Goal: Navigation & Orientation: Find specific page/section

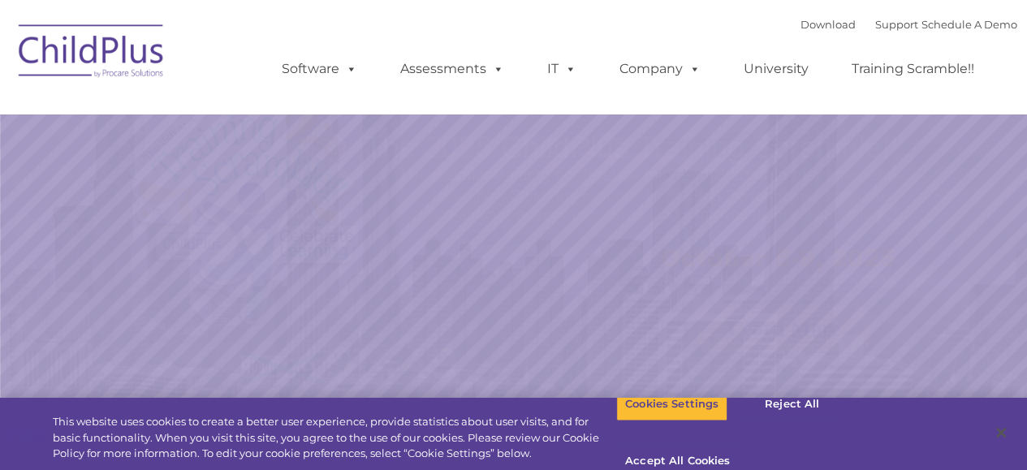
select select "MEDIUM"
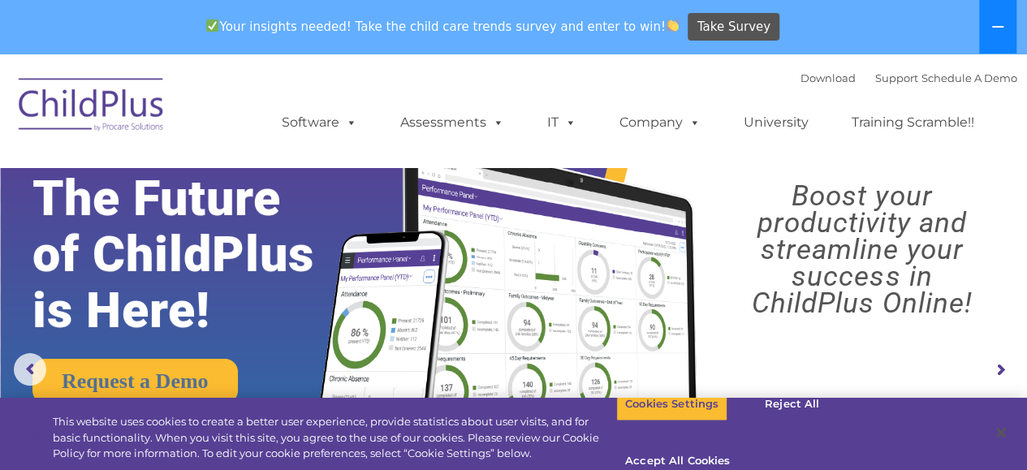
click at [1001, 28] on icon at bounding box center [998, 26] width 13 height 13
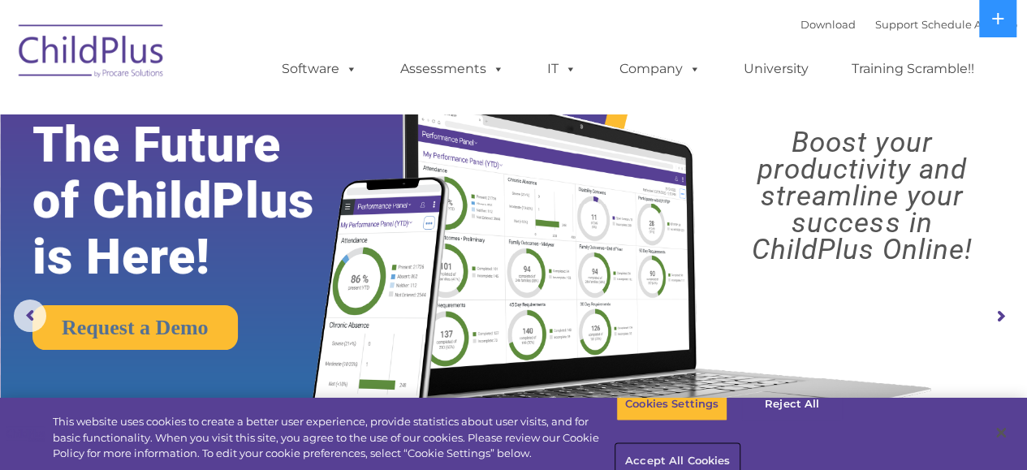
click at [739, 445] on button "Accept All Cookies" at bounding box center [677, 462] width 123 height 34
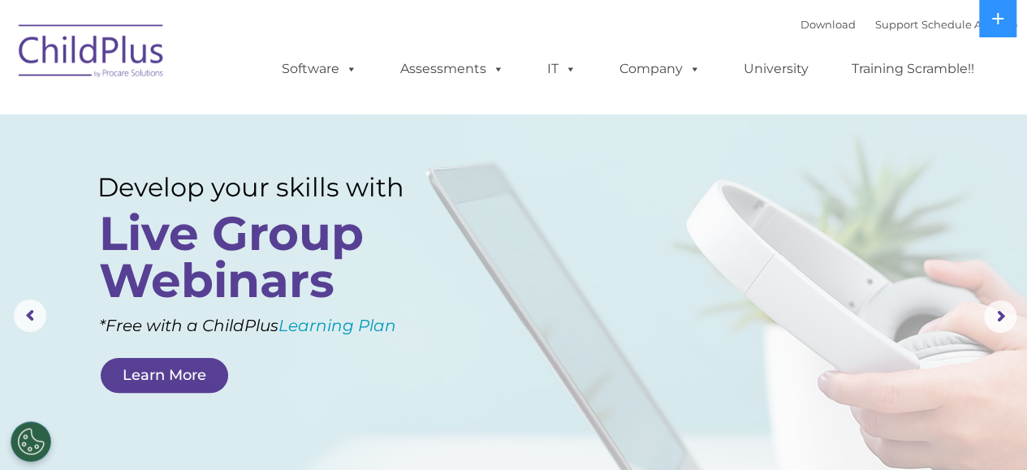
click at [64, 53] on img at bounding box center [92, 53] width 162 height 81
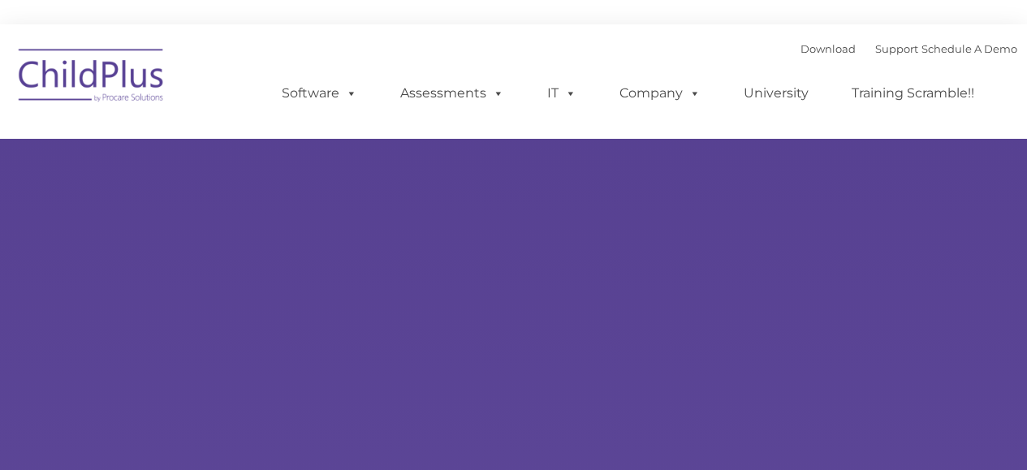
type input ""
select select "MEDIUM"
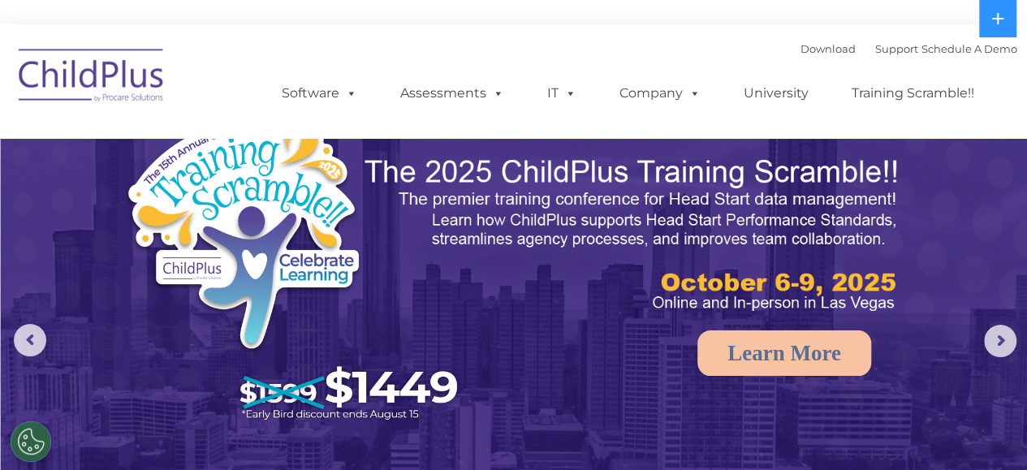
click at [614, 48] on div "Download Support | Schedule A Demo  MENU MENU Software ChildPlus: The original…" at bounding box center [633, 81] width 768 height 89
